Goal: Task Accomplishment & Management: Complete application form

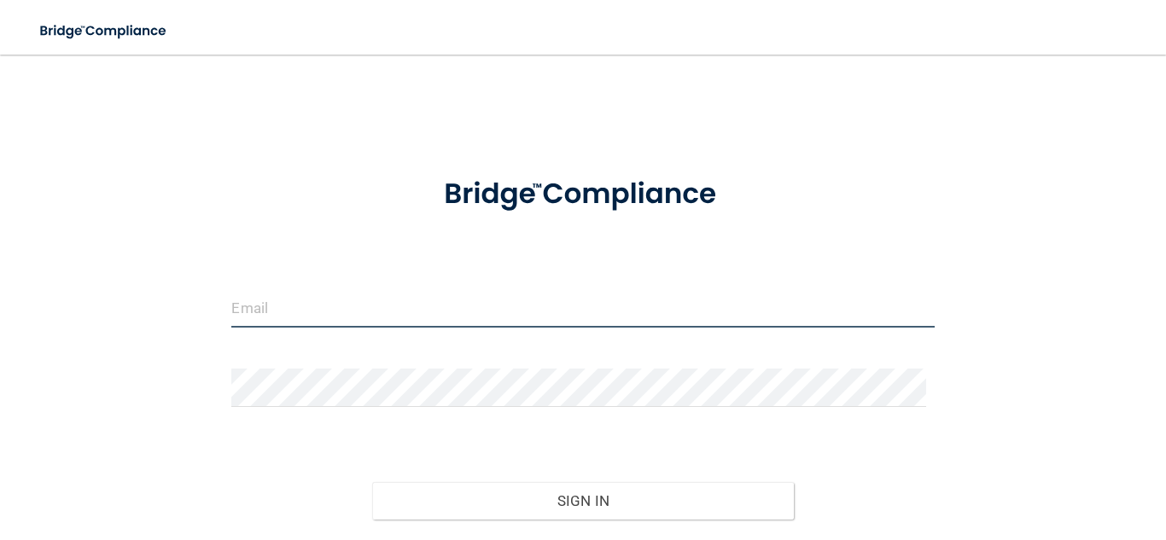
click at [314, 294] on input "email" at bounding box center [582, 308] width 703 height 38
type input "[EMAIL_ADDRESS][DOMAIN_NAME]"
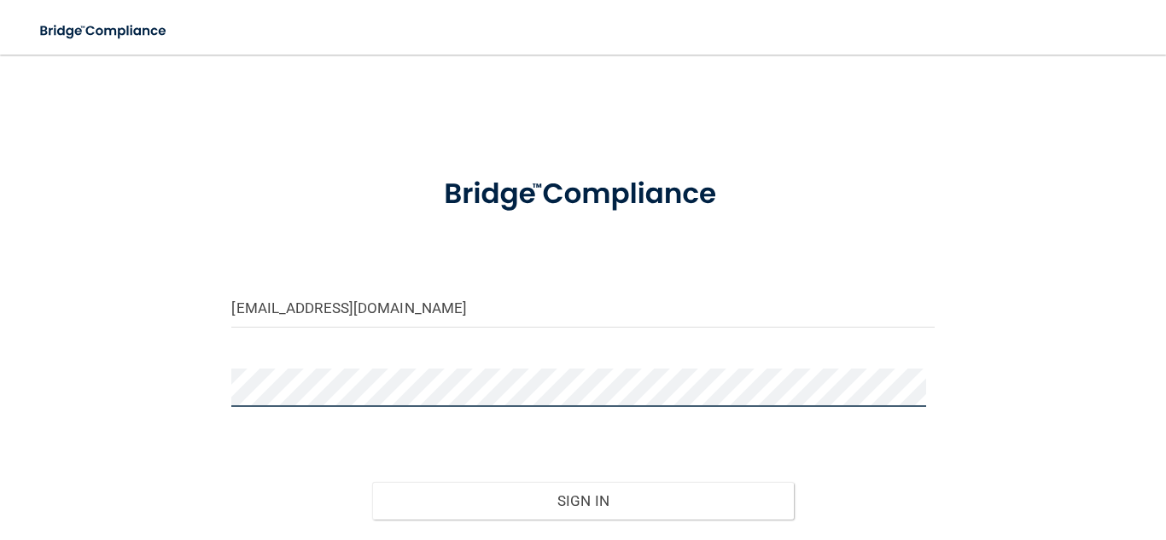
click at [372, 482] on button "Sign In" at bounding box center [583, 501] width 422 height 38
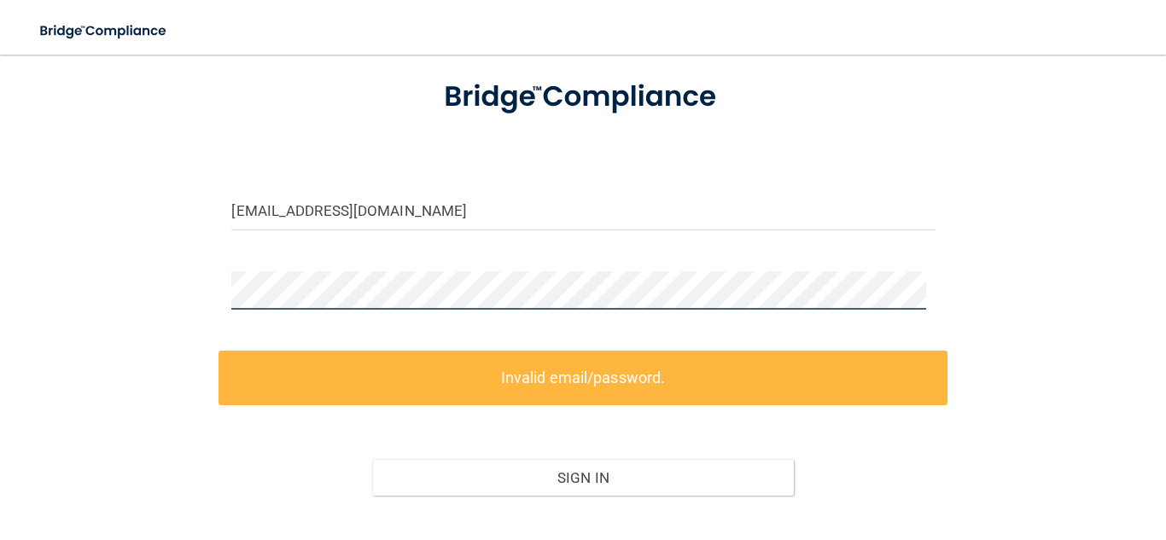
scroll to position [206, 0]
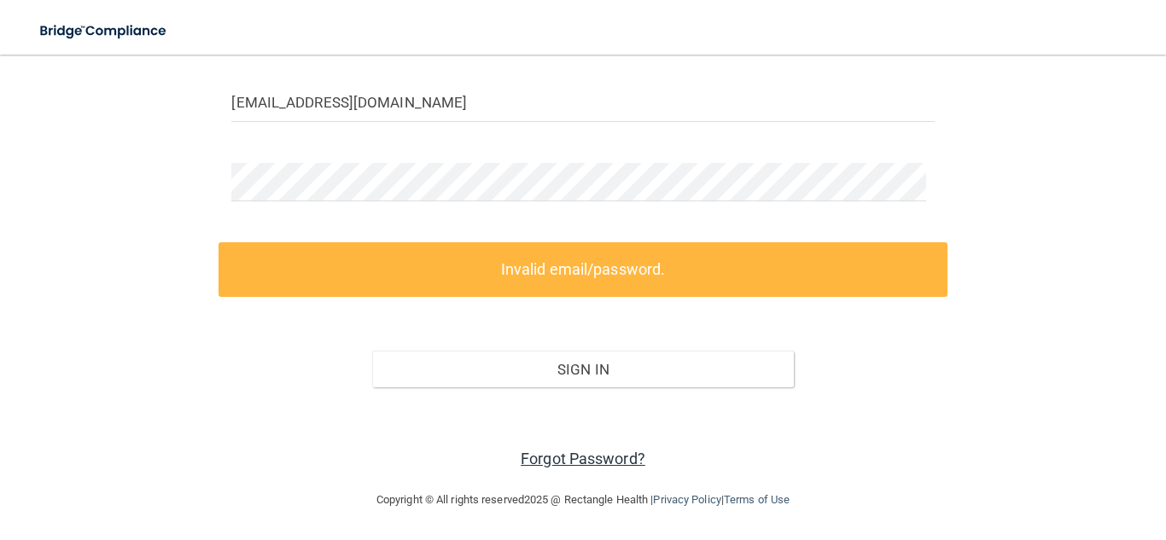
click at [573, 456] on link "Forgot Password?" at bounding box center [583, 459] width 125 height 18
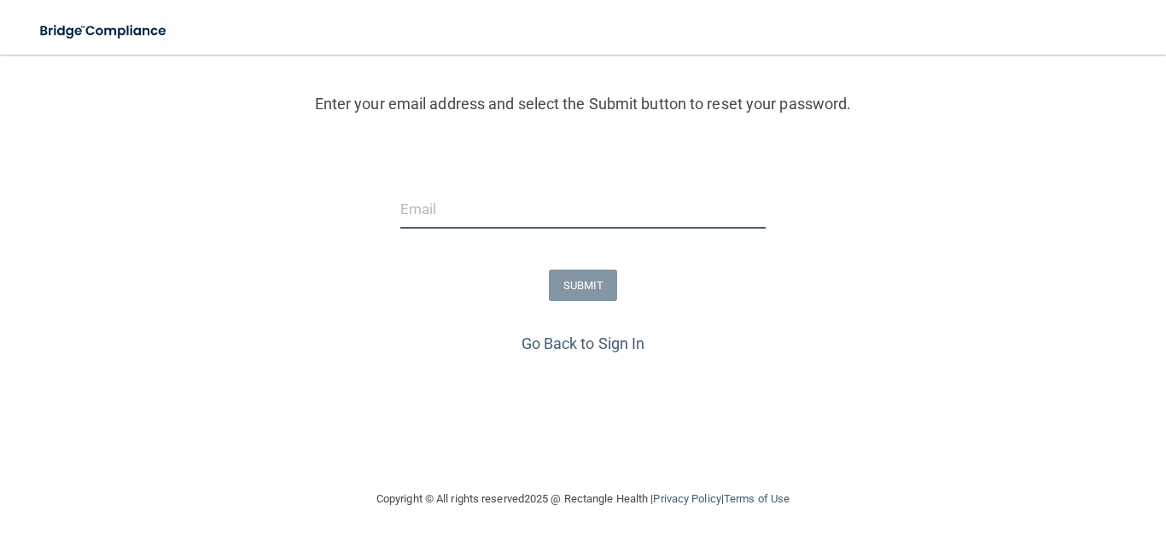
click at [560, 219] on input "email" at bounding box center [583, 209] width 366 height 38
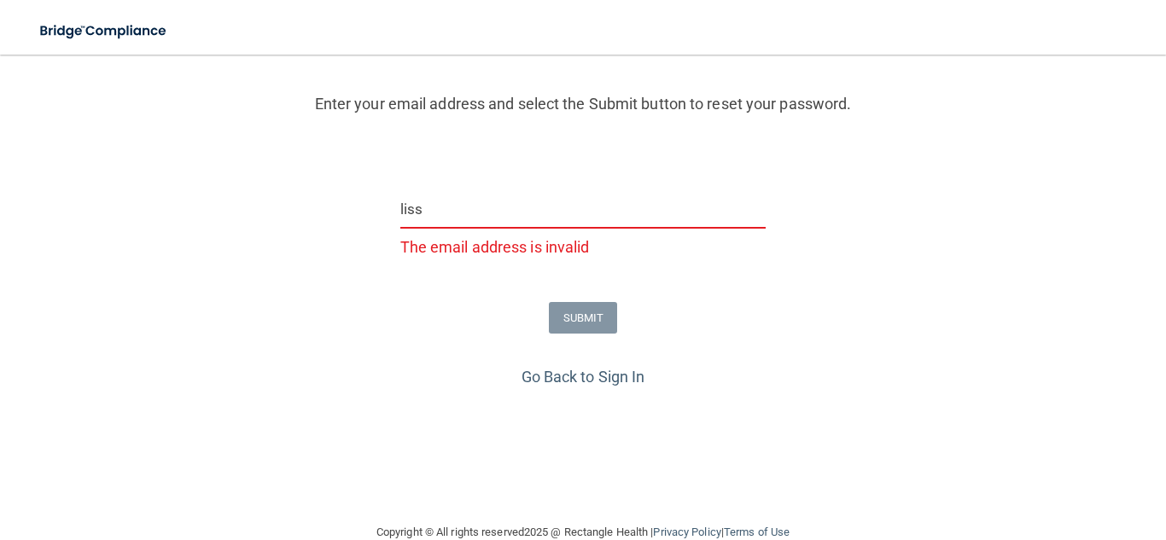
click at [573, 227] on input "liss" at bounding box center [583, 209] width 366 height 38
type input "[EMAIL_ADDRESS][DOMAIN_NAME]"
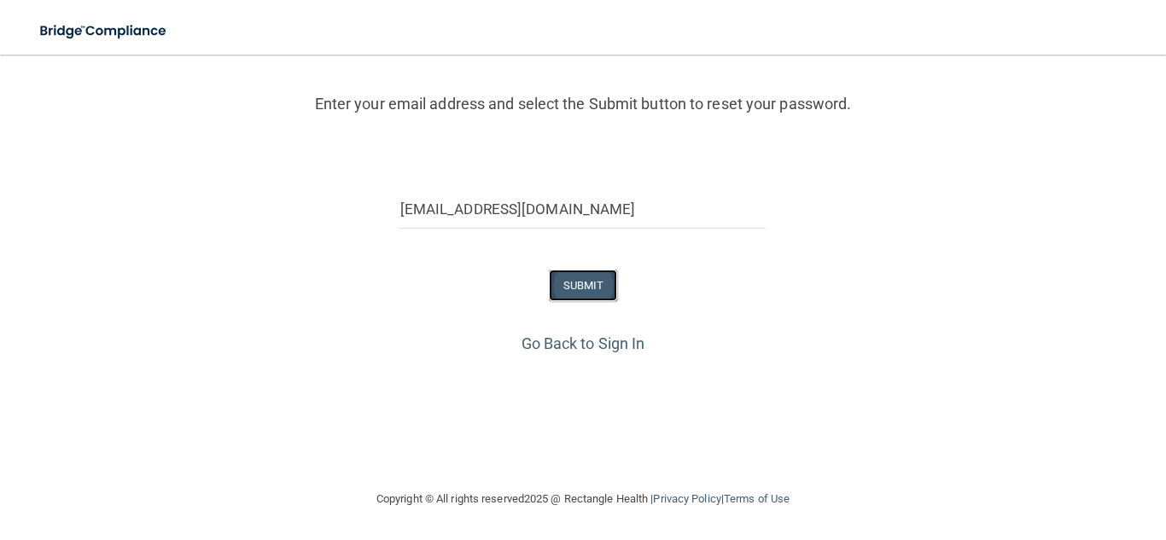
click at [561, 297] on button "SUBMIT" at bounding box center [583, 286] width 69 height 32
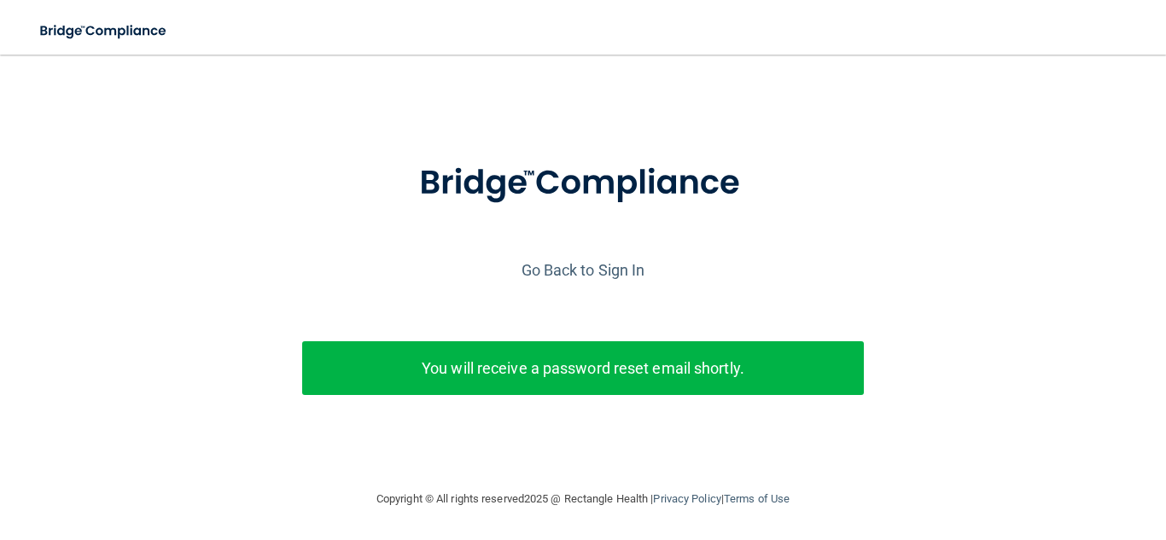
drag, startPoint x: 505, startPoint y: 105, endPoint x: 514, endPoint y: 106, distance: 9.4
click at [506, 106] on div "Enter your email address and select the Submit button to reset your password. l…" at bounding box center [582, 263] width 1123 height 418
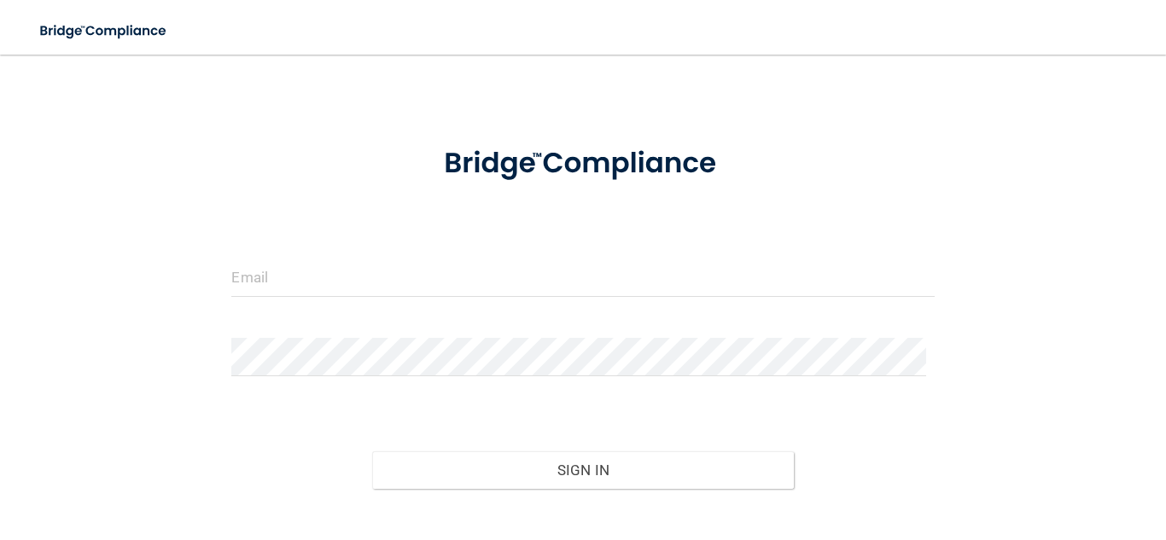
scroll to position [132, 0]
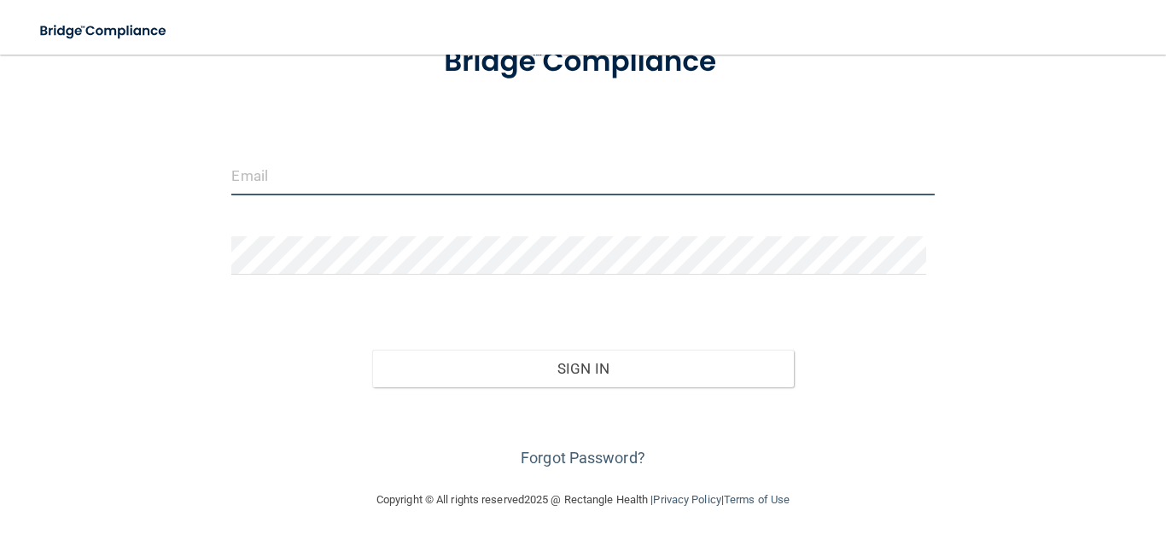
click at [320, 175] on input "email" at bounding box center [582, 176] width 703 height 38
type input "[EMAIL_ADDRESS][DOMAIN_NAME]"
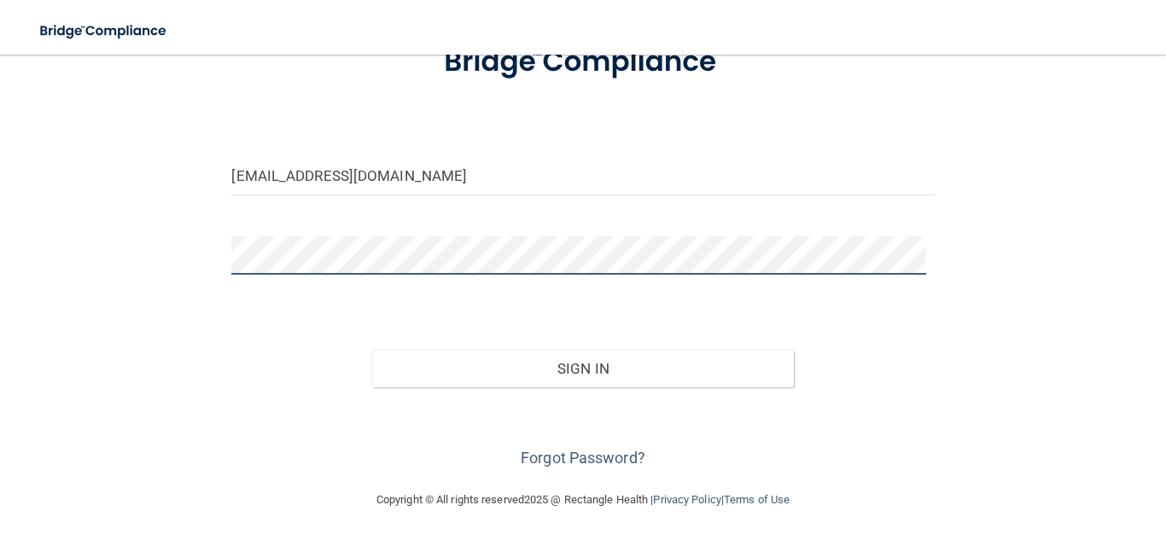
click at [372, 350] on button "Sign In" at bounding box center [583, 369] width 422 height 38
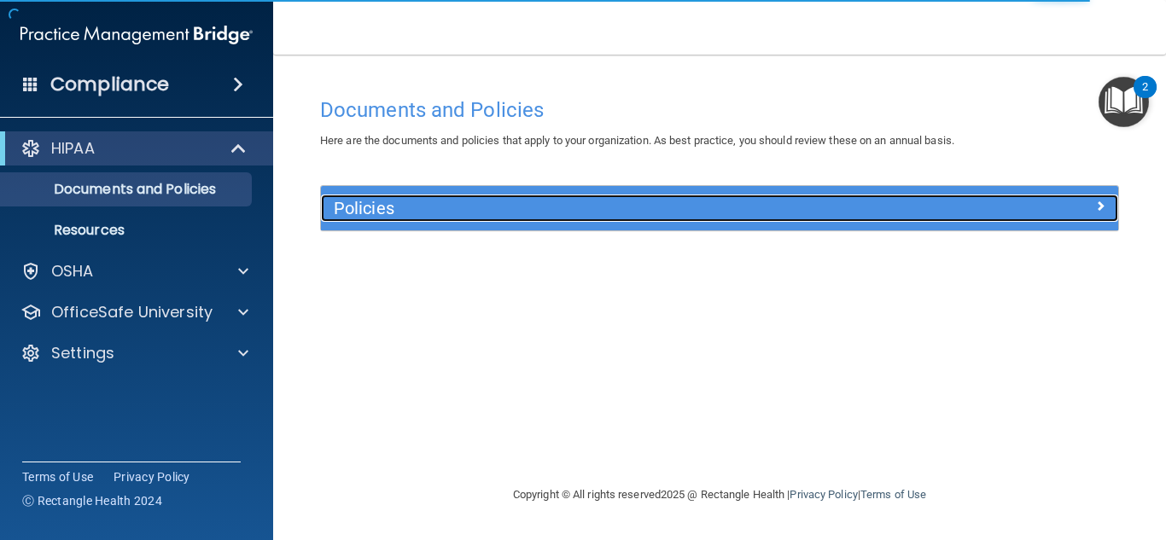
click at [559, 210] on h5 "Policies" at bounding box center [620, 208] width 573 height 19
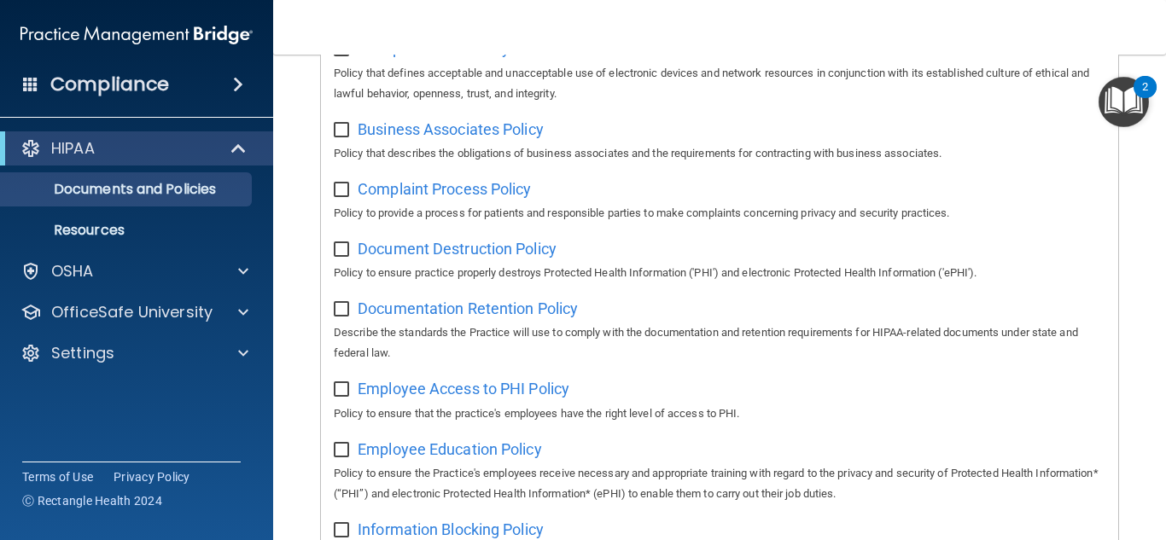
scroll to position [140, 0]
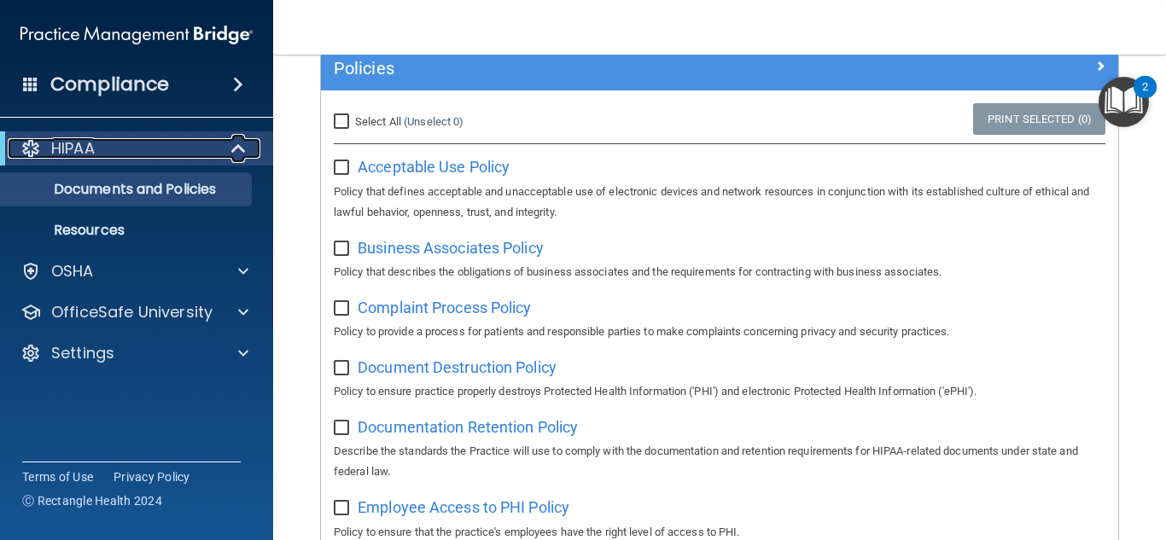
click at [238, 140] on span at bounding box center [240, 148] width 15 height 20
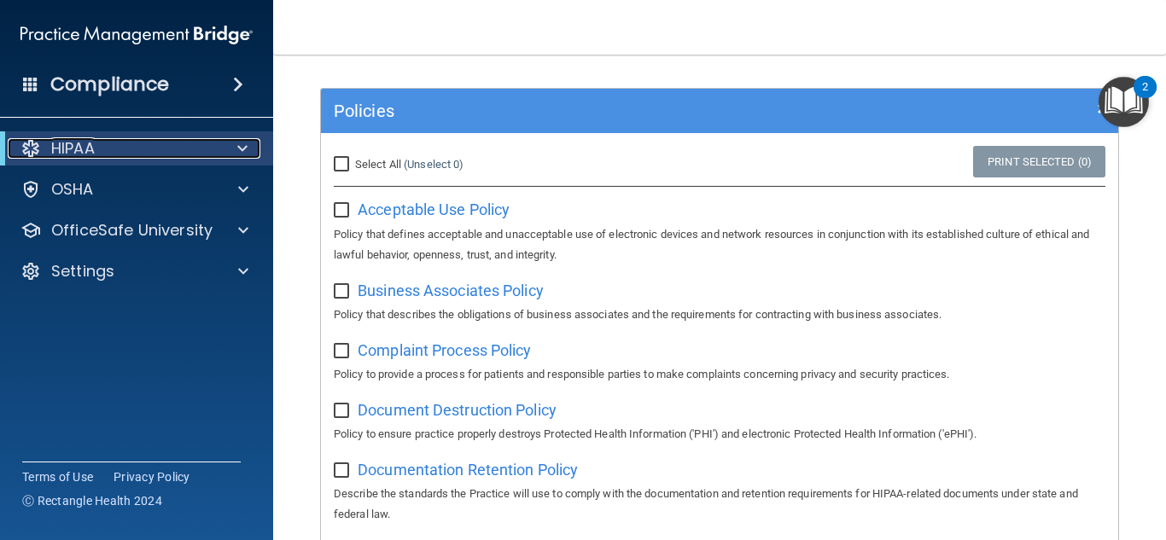
scroll to position [0, 0]
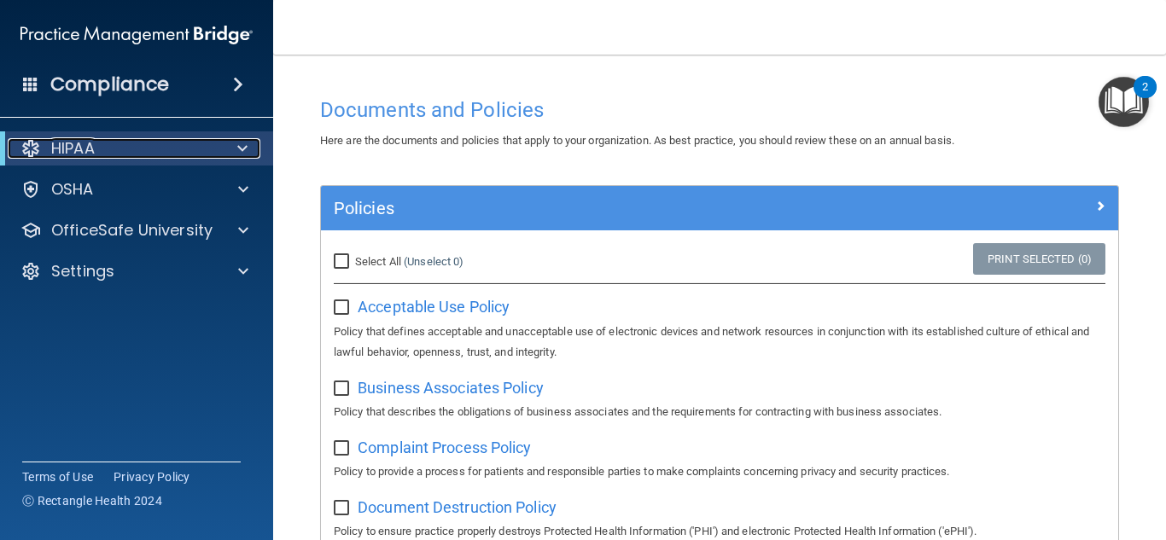
click at [73, 155] on p "HIPAA" at bounding box center [73, 148] width 44 height 20
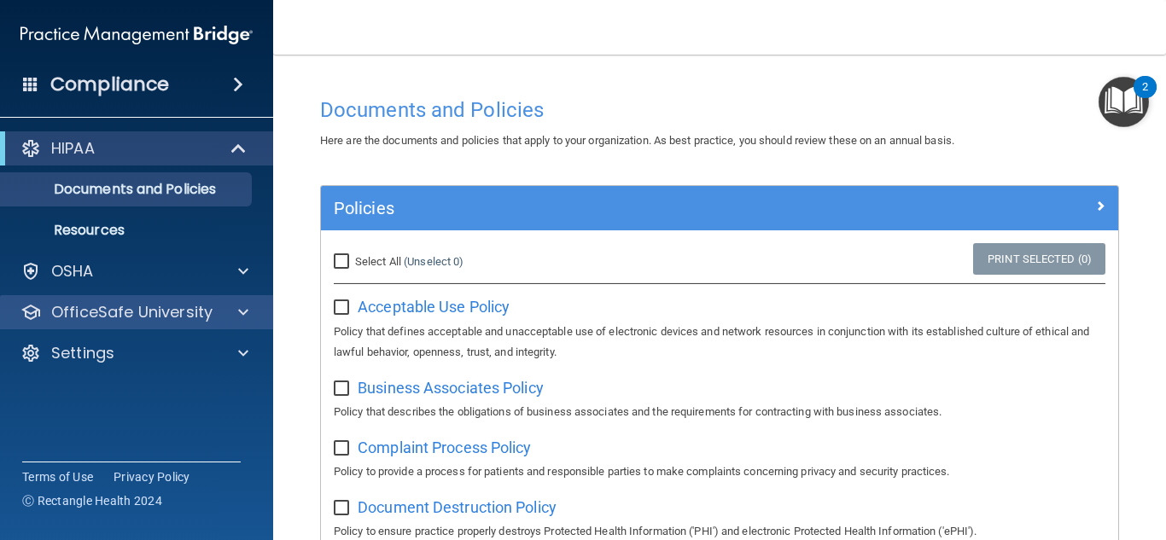
click at [154, 326] on div "OfficeSafe University" at bounding box center [137, 312] width 274 height 34
click at [160, 329] on div "OfficeSafe University" at bounding box center [137, 312] width 274 height 34
click at [241, 308] on span at bounding box center [243, 312] width 10 height 20
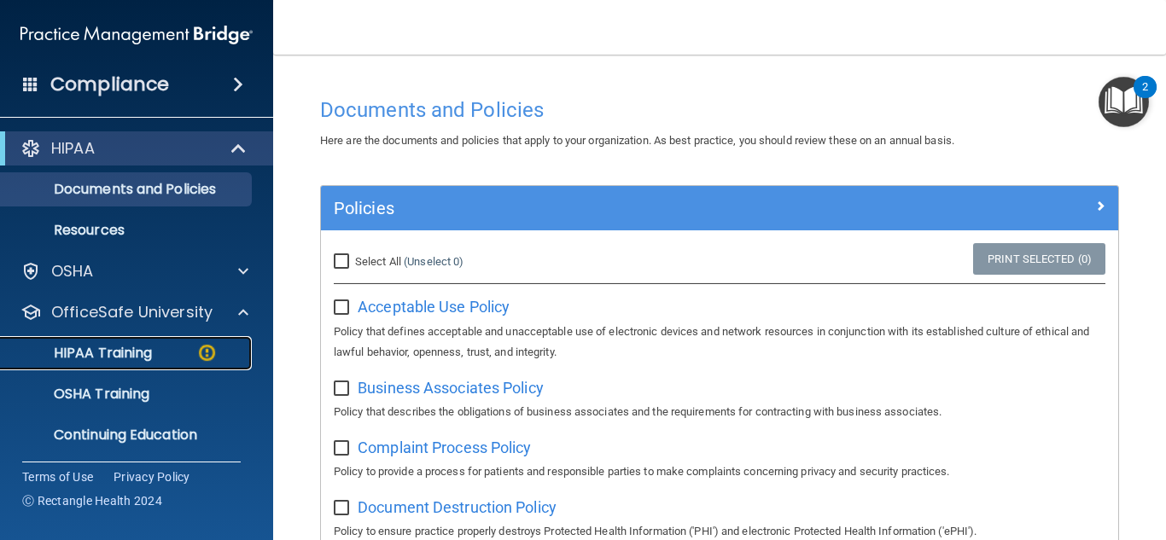
click at [183, 349] on div "HIPAA Training" at bounding box center [127, 353] width 233 height 17
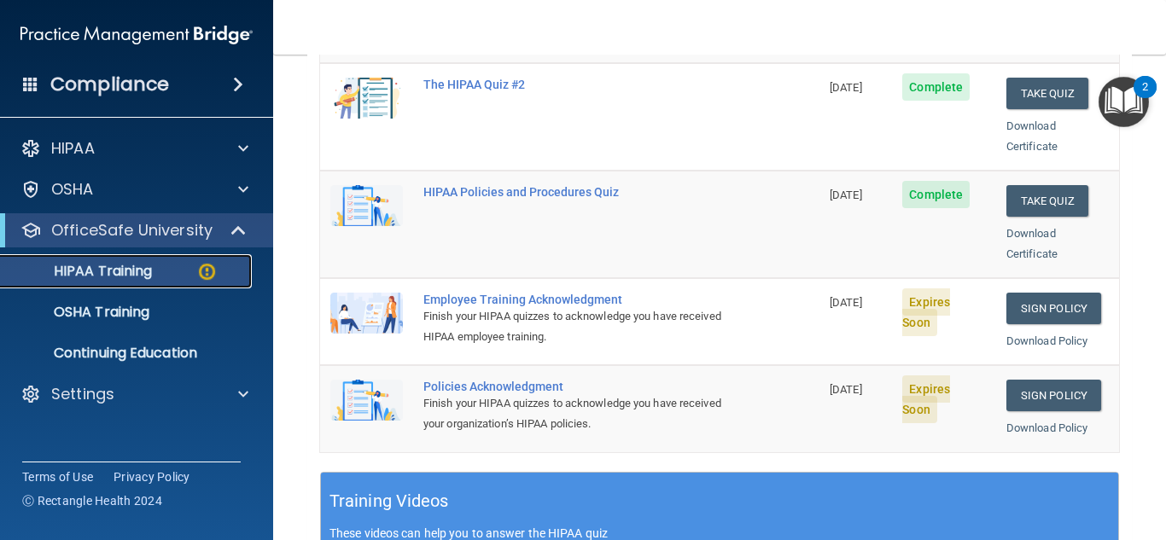
scroll to position [341, 0]
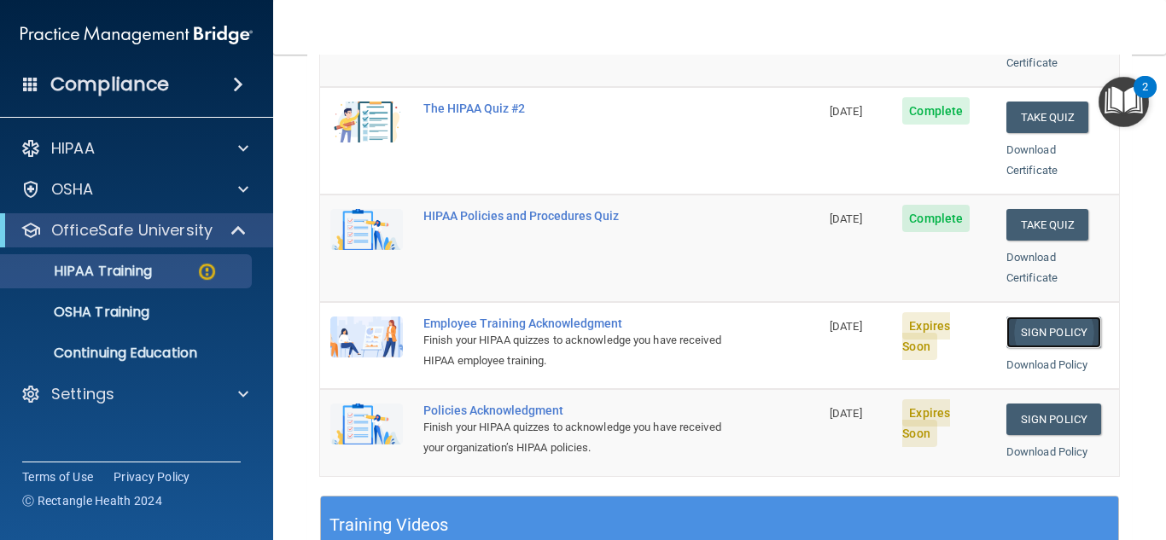
click at [1030, 317] on link "Sign Policy" at bounding box center [1054, 333] width 95 height 32
click at [1023, 406] on link "Sign Policy" at bounding box center [1054, 420] width 95 height 32
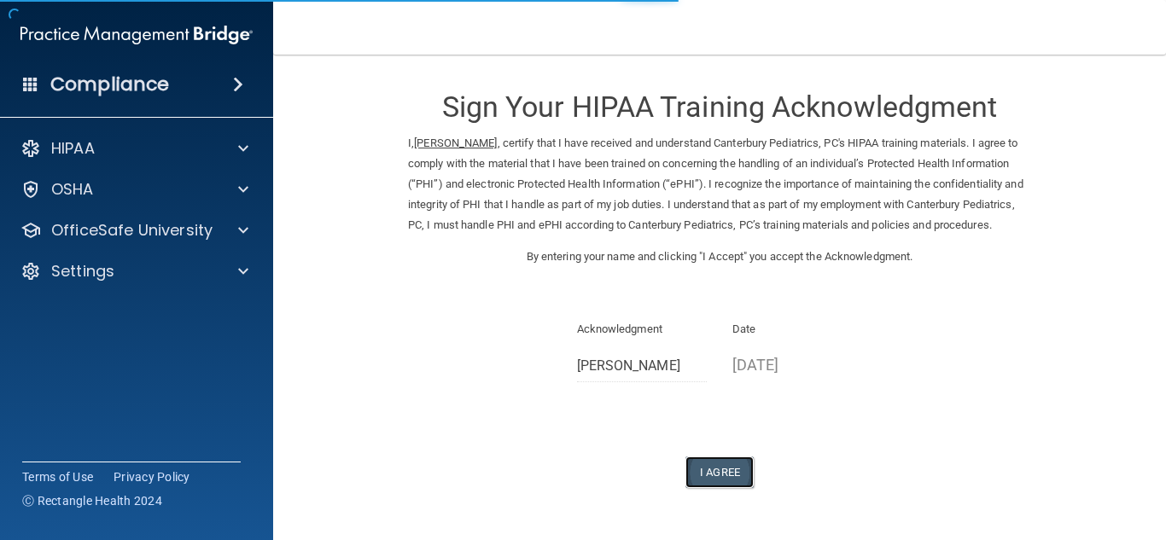
click at [730, 486] on button "I Agree" at bounding box center [720, 473] width 68 height 32
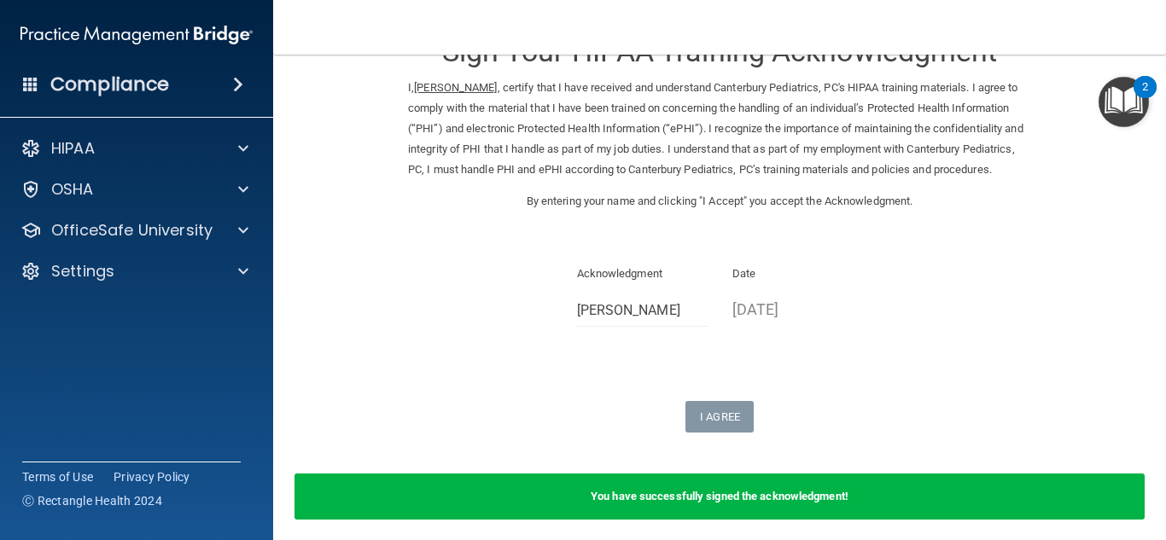
scroll to position [144, 0]
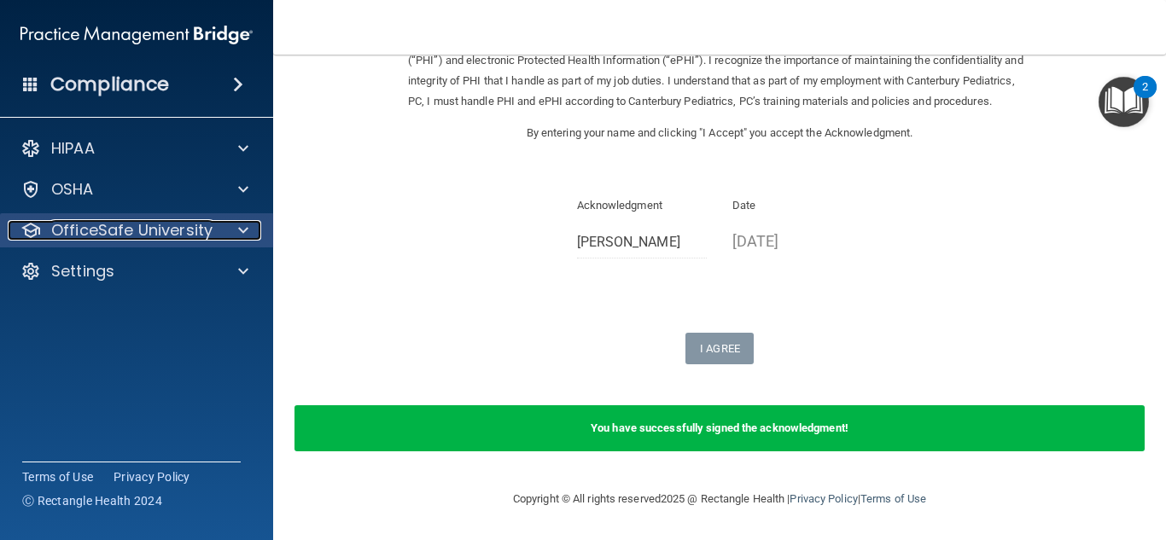
click at [159, 238] on p "OfficeSafe University" at bounding box center [131, 230] width 161 height 20
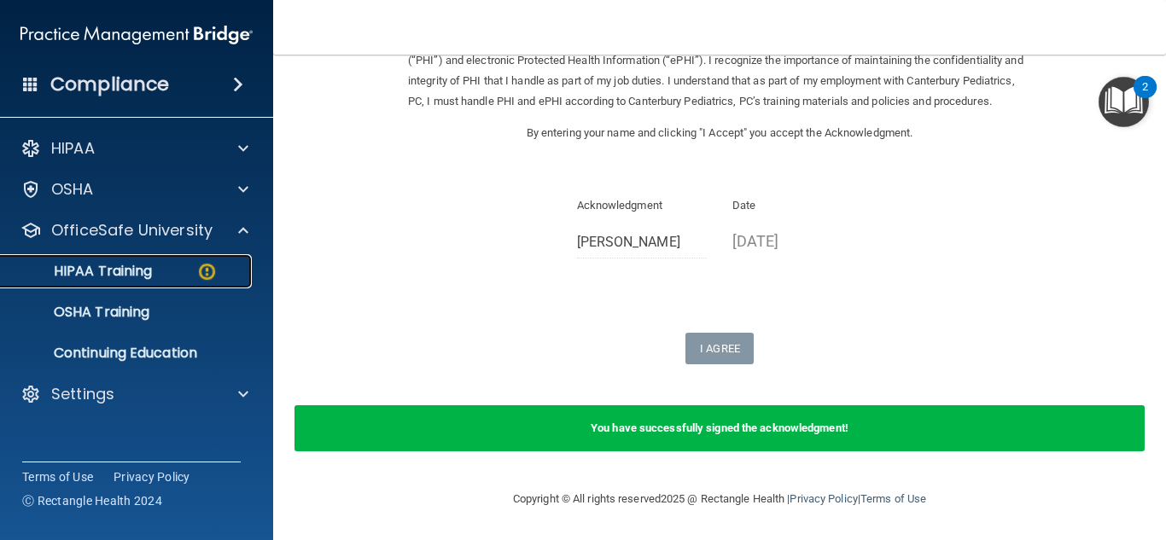
click at [122, 280] on p "HIPAA Training" at bounding box center [81, 271] width 141 height 17
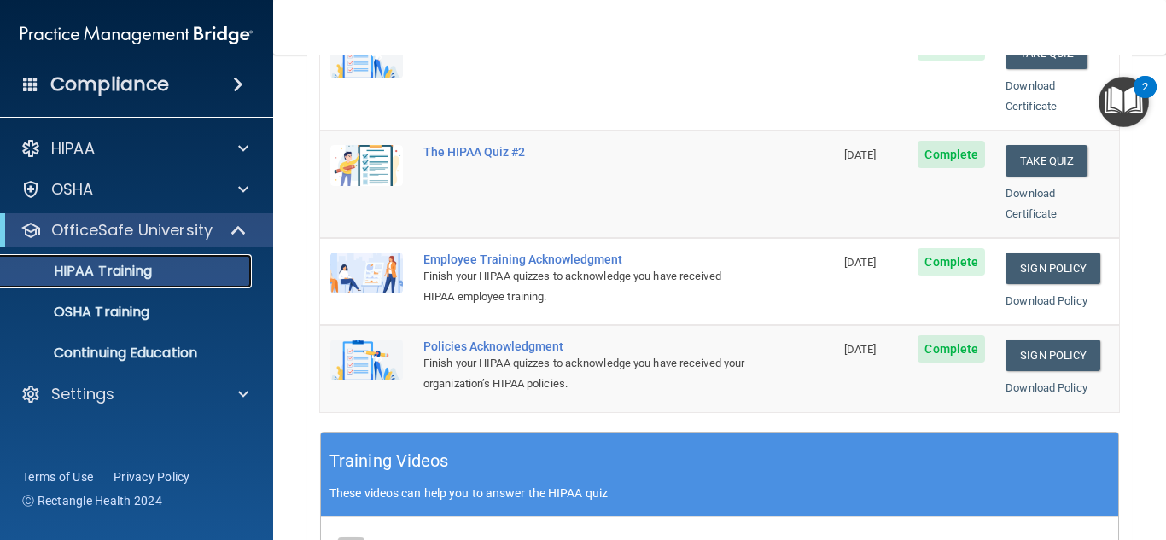
scroll to position [465, 0]
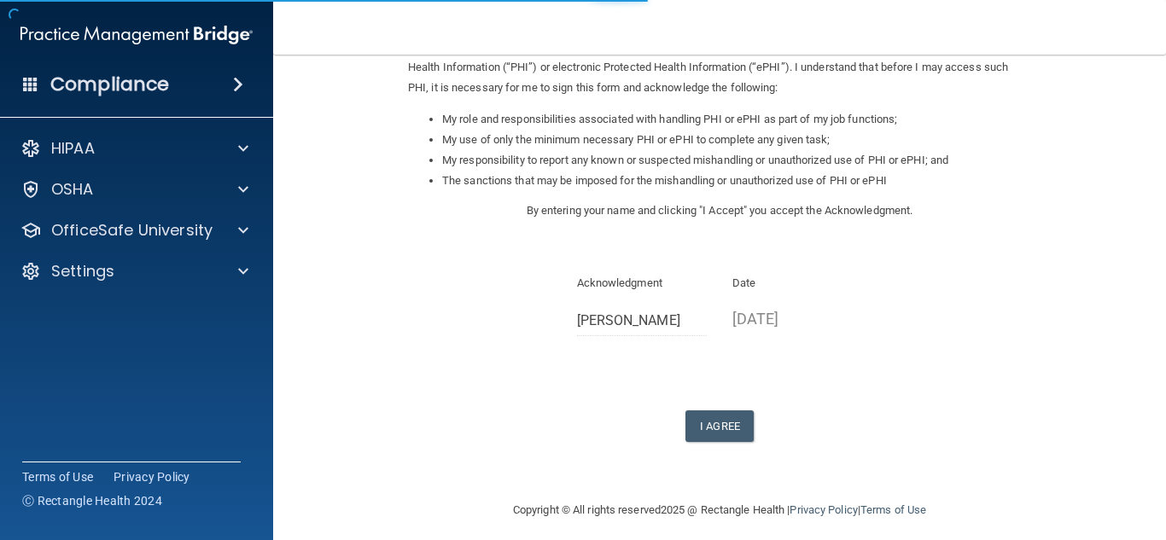
scroll to position [242, 0]
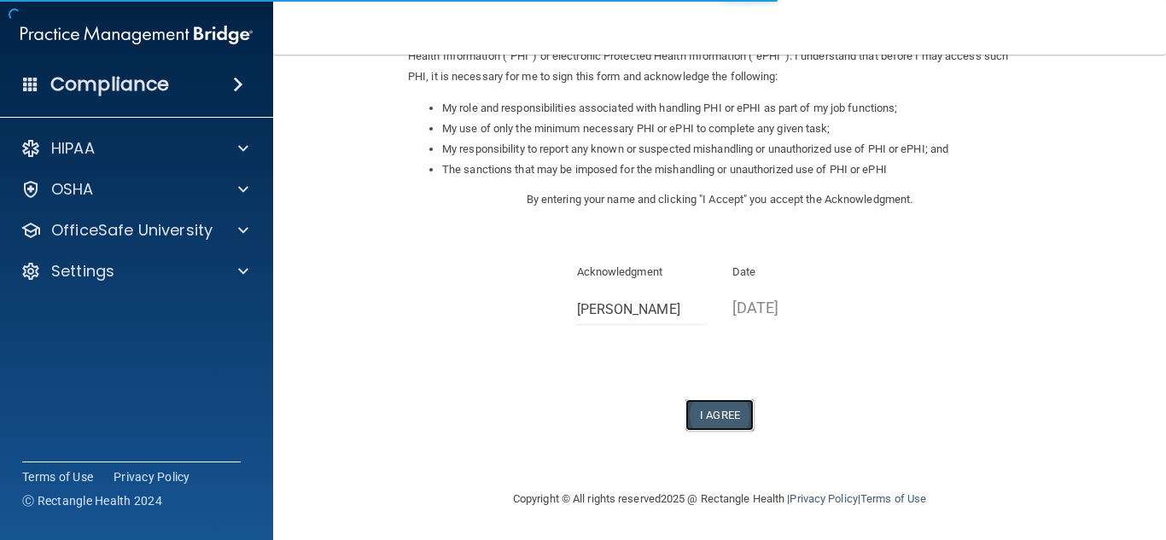
click at [724, 406] on button "I Agree" at bounding box center [720, 416] width 68 height 32
